Goal: Information Seeking & Learning: Learn about a topic

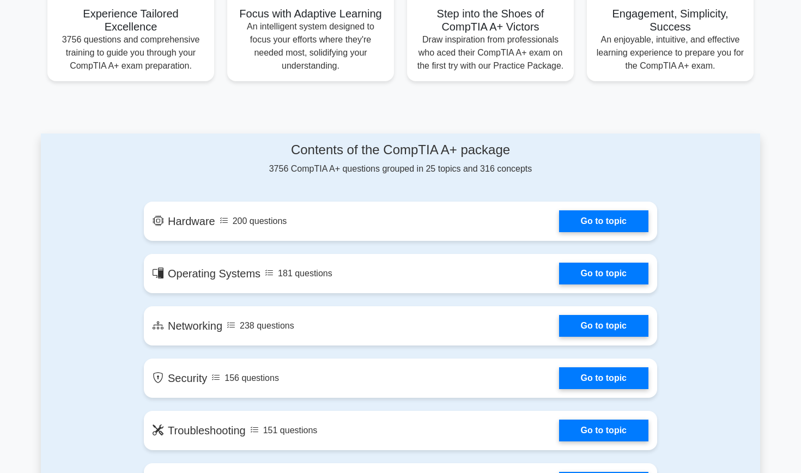
scroll to position [445, 0]
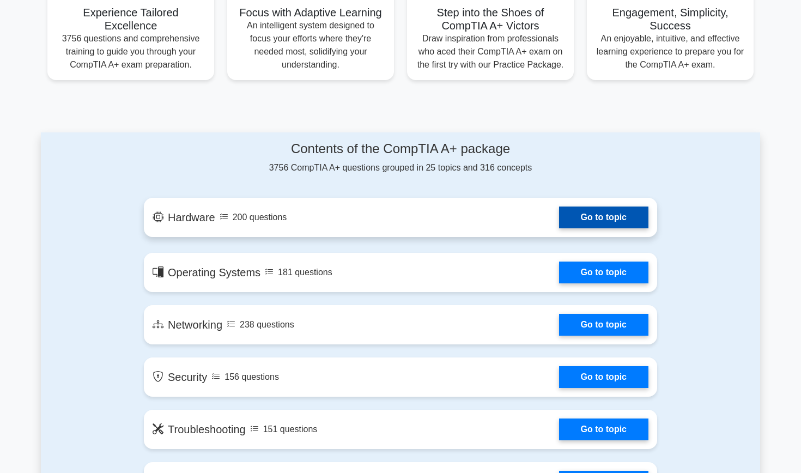
click at [630, 215] on link "Go to topic" at bounding box center [603, 218] width 89 height 22
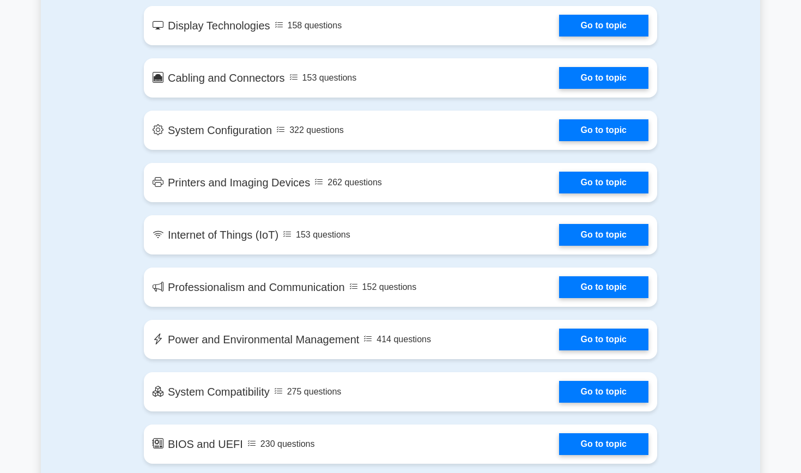
scroll to position [1305, 0]
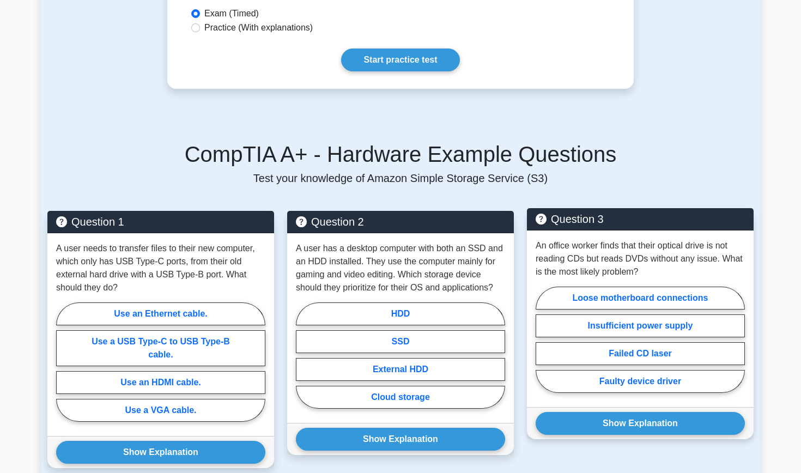
scroll to position [591, 0]
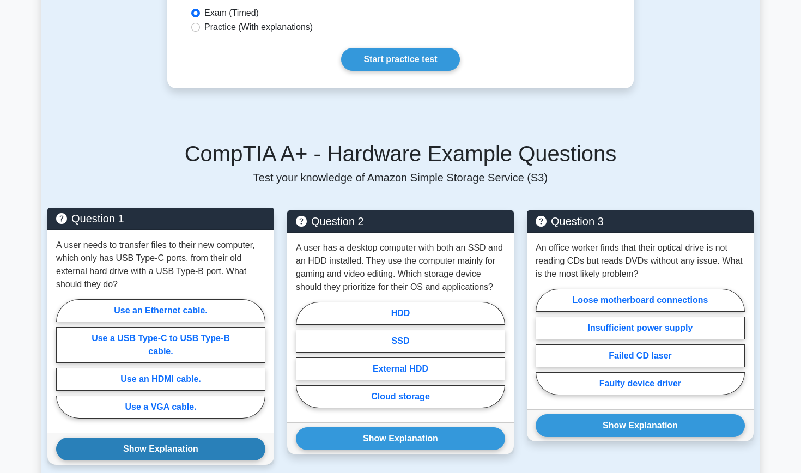
click at [182, 443] on button "Show Explanation" at bounding box center [160, 449] width 209 height 23
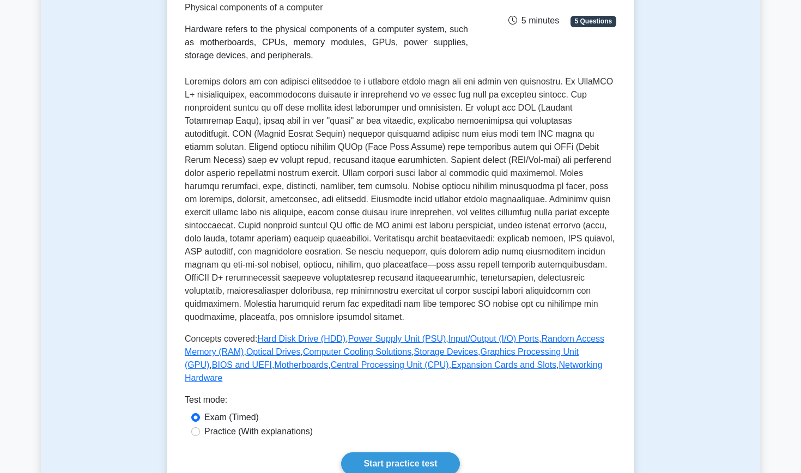
scroll to position [189, 0]
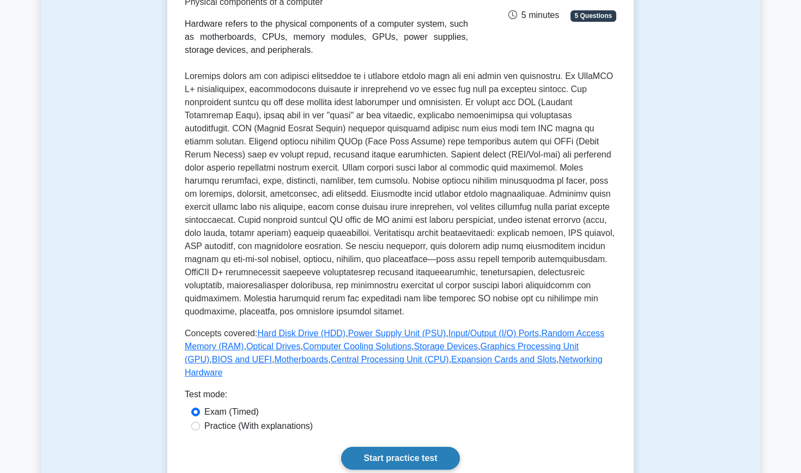
click at [426, 449] on link "Start practice test" at bounding box center [400, 458] width 118 height 23
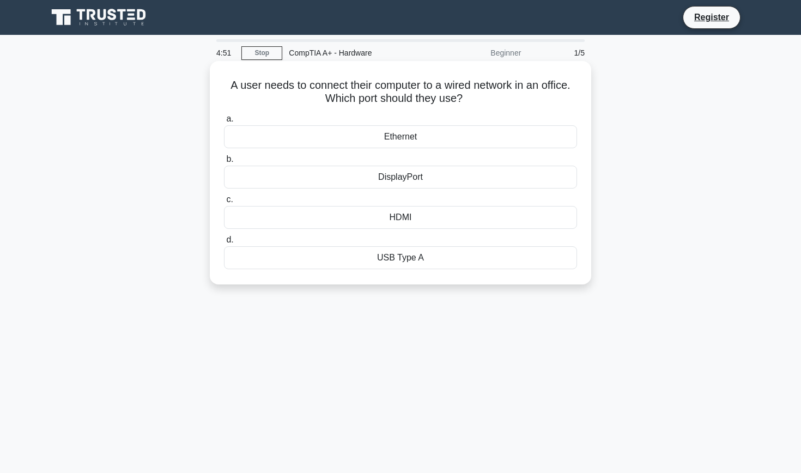
click at [403, 138] on div "Ethernet" at bounding box center [400, 136] width 353 height 23
click at [224, 123] on input "a. Ethernet" at bounding box center [224, 119] width 0 height 7
click at [394, 226] on div "PS/2 port" at bounding box center [400, 217] width 353 height 23
click at [224, 203] on input "c. PS/2 port" at bounding box center [224, 199] width 0 height 7
